Goal: Information Seeking & Learning: Learn about a topic

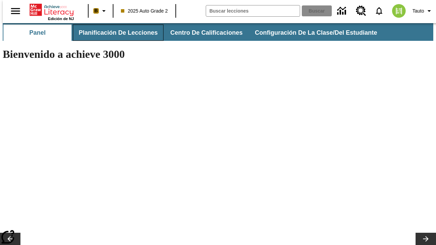
click at [114, 33] on span "Planificación de lecciones" at bounding box center [118, 33] width 79 height 8
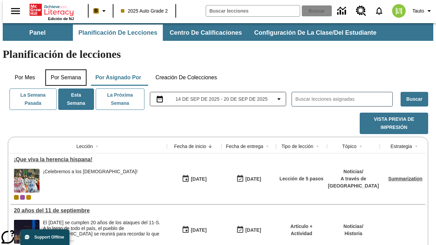
click at [64, 70] on button "Por semana" at bounding box center [65, 78] width 41 height 16
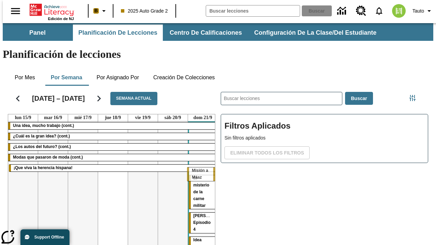
drag, startPoint x: 79, startPoint y: 153, endPoint x: 200, endPoint y: 171, distance: 122.3
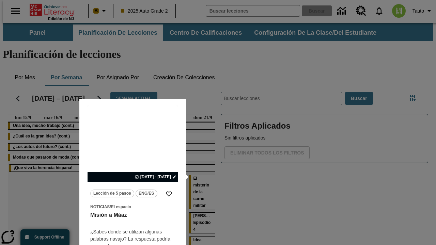
scroll to position [133, 0]
